Goal: Task Accomplishment & Management: Manage account settings

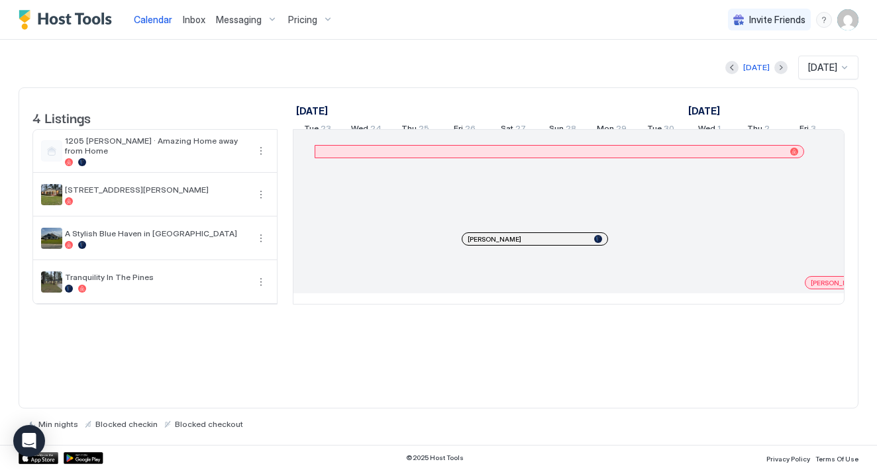
scroll to position [0, 736]
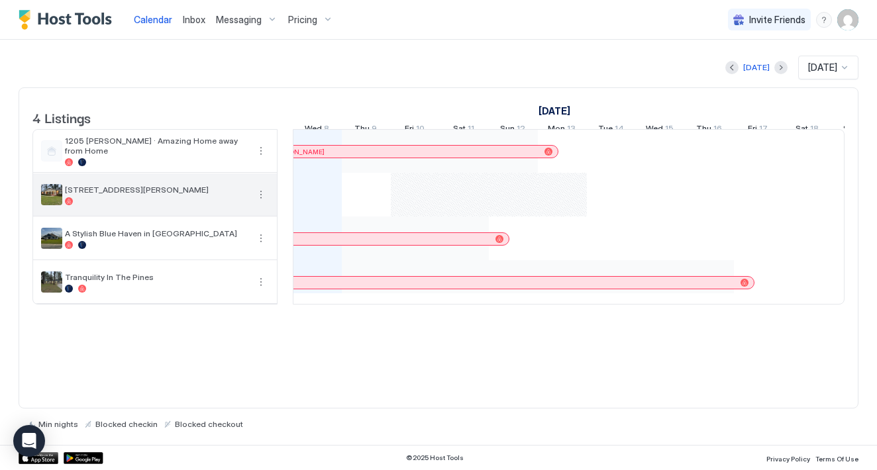
click at [260, 203] on button "More options" at bounding box center [261, 195] width 16 height 16
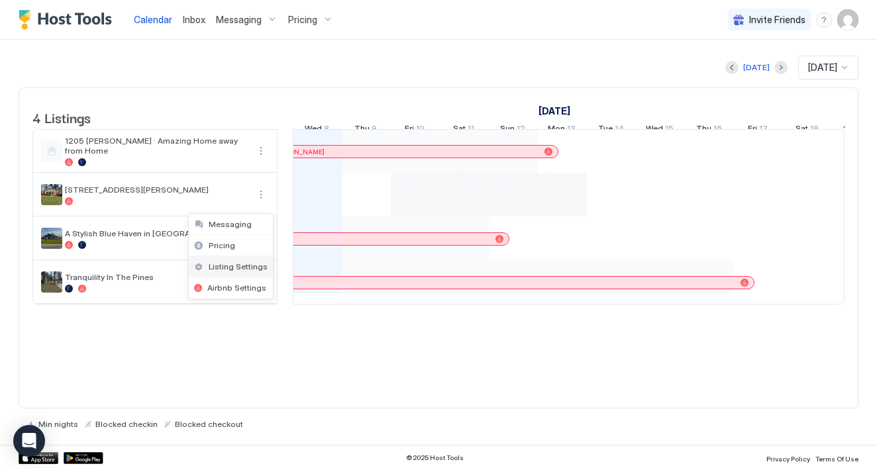
click at [245, 268] on span "Listing Settings" at bounding box center [238, 267] width 59 height 10
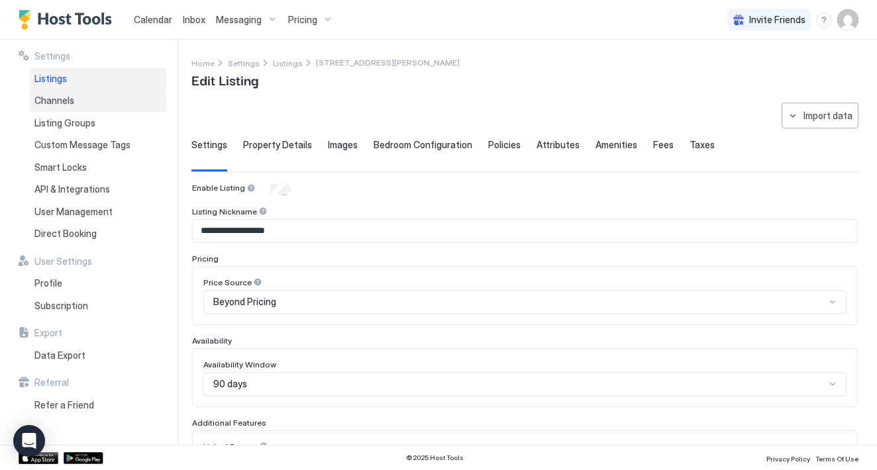
click at [82, 104] on div "Channels" at bounding box center [98, 100] width 138 height 23
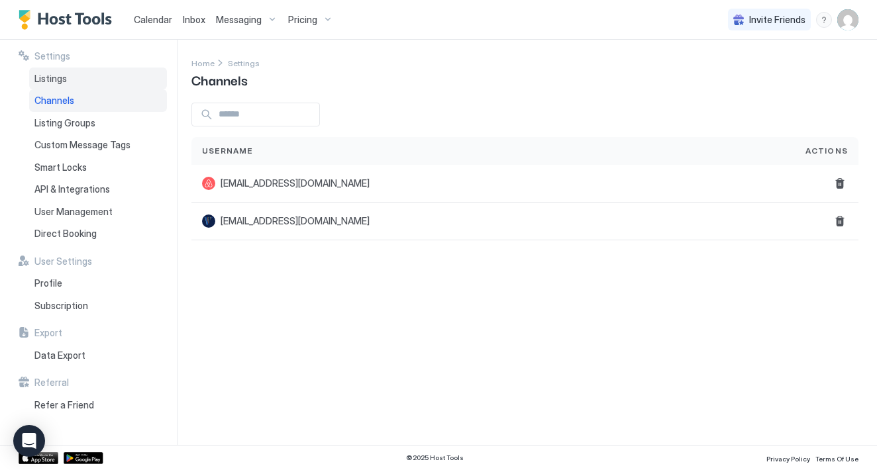
click at [64, 78] on span "Listings" at bounding box center [50, 79] width 32 height 12
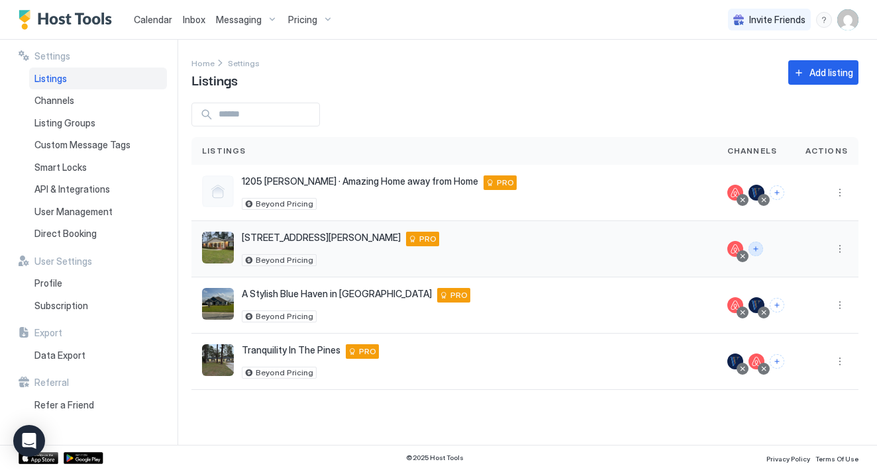
click at [762, 250] on button "Connect channels" at bounding box center [756, 249] width 15 height 15
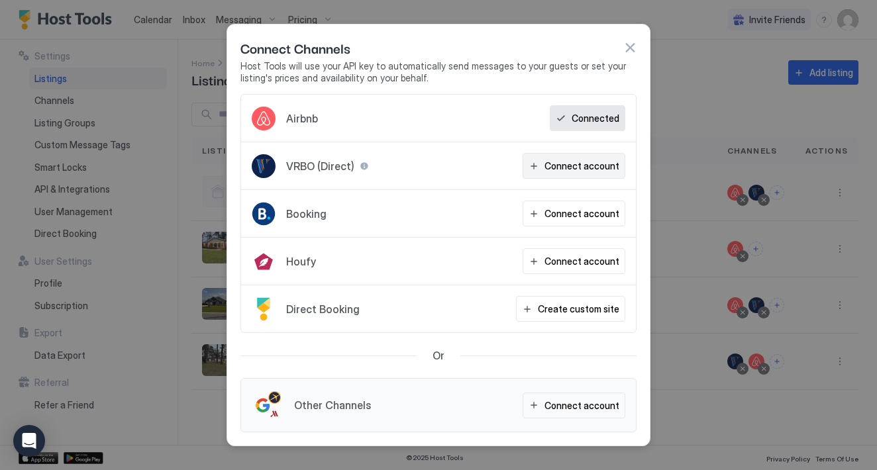
click at [588, 167] on div "Connect account" at bounding box center [582, 166] width 75 height 14
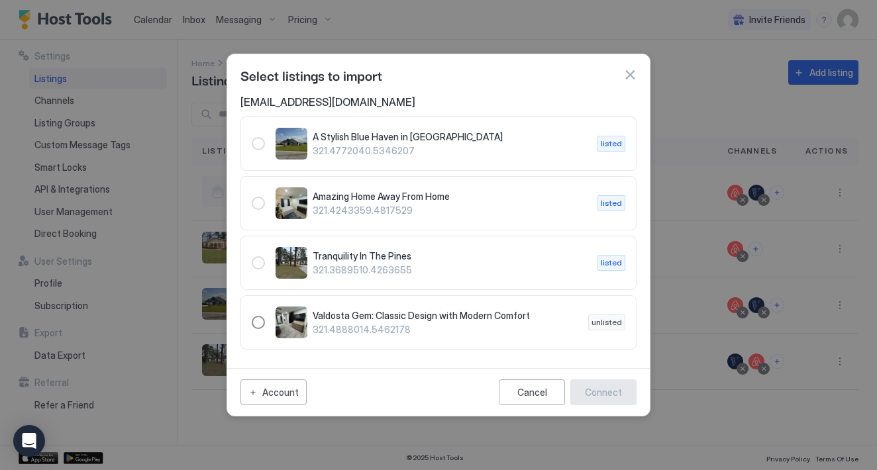
click at [258, 325] on div "321.4888014.5462178" at bounding box center [258, 322] width 13 height 13
click at [610, 391] on div "Connect" at bounding box center [603, 393] width 37 height 14
